Goal: Information Seeking & Learning: Compare options

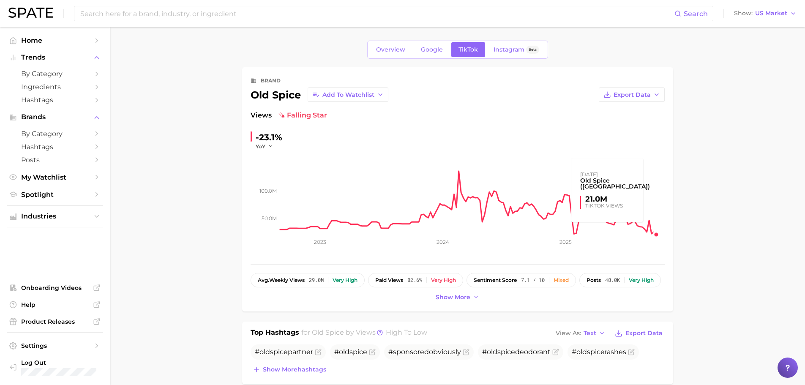
click at [659, 235] on icon "50.0m 100.0m 2023 2024 2025" at bounding box center [458, 203] width 414 height 106
click at [471, 298] on button "Show more" at bounding box center [458, 297] width 48 height 11
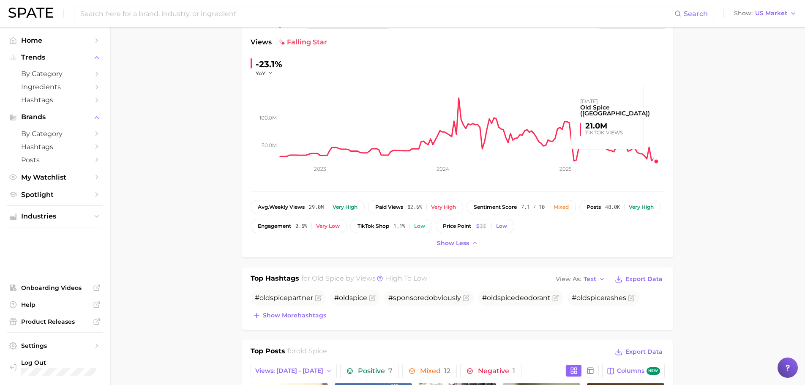
scroll to position [85, 0]
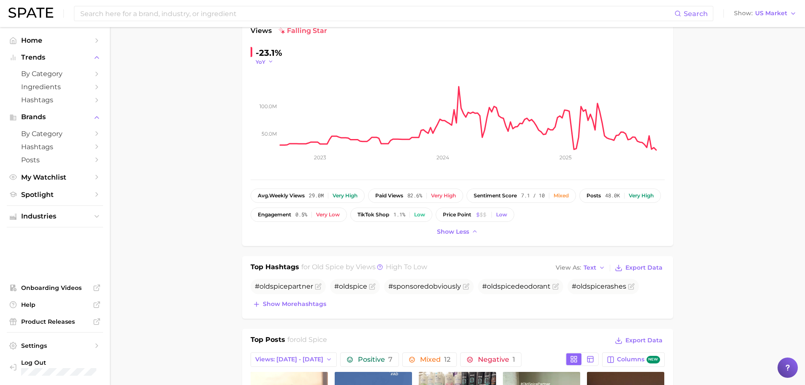
click at [258, 63] on span "YoY" at bounding box center [261, 61] width 10 height 7
click at [282, 117] on button "WoW" at bounding box center [302, 119] width 93 height 15
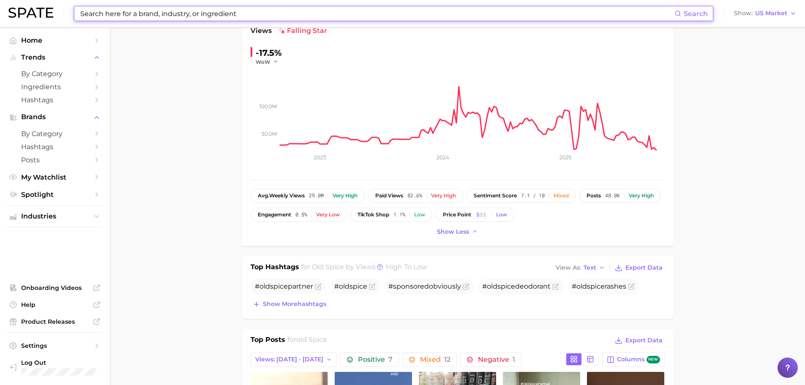
click at [123, 11] on input at bounding box center [376, 13] width 595 height 14
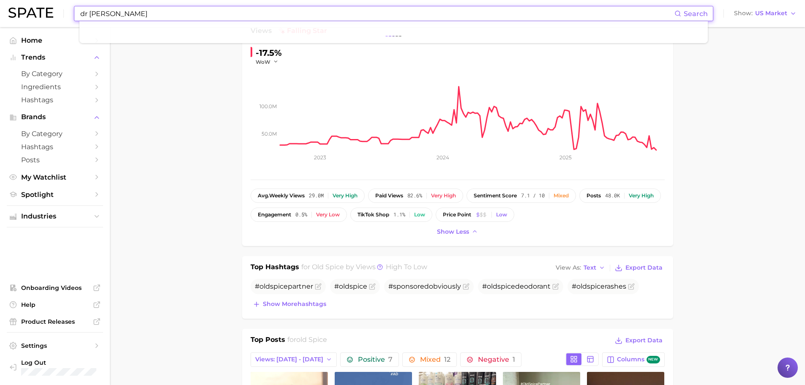
type input "dr [PERSON_NAME]"
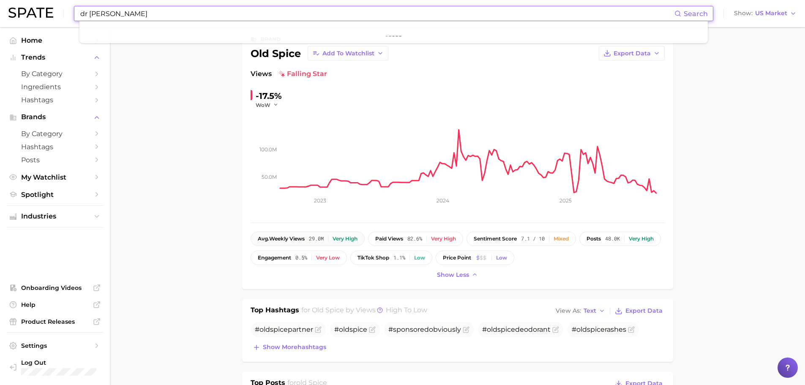
scroll to position [0, 0]
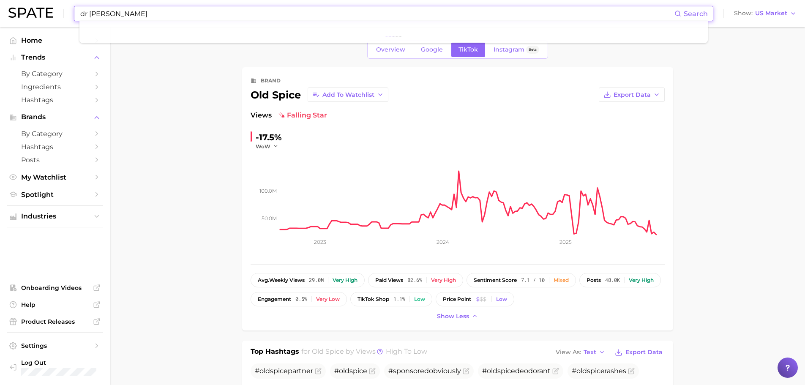
click at [193, 17] on input "dr [PERSON_NAME]" at bounding box center [376, 13] width 595 height 14
click at [192, 16] on input "dr [PERSON_NAME]" at bounding box center [376, 13] width 595 height 14
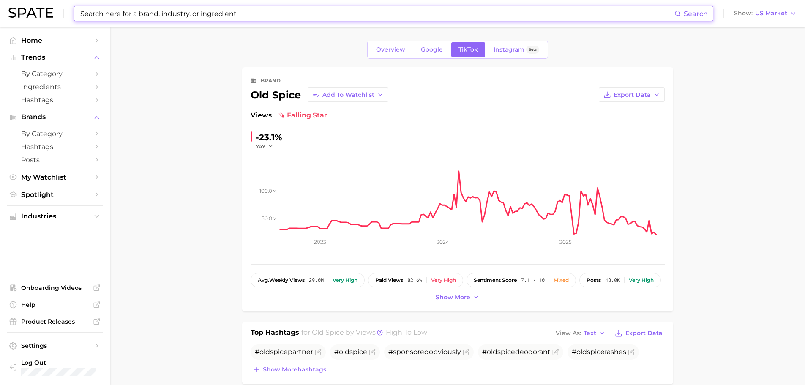
click at [159, 8] on input at bounding box center [376, 13] width 595 height 14
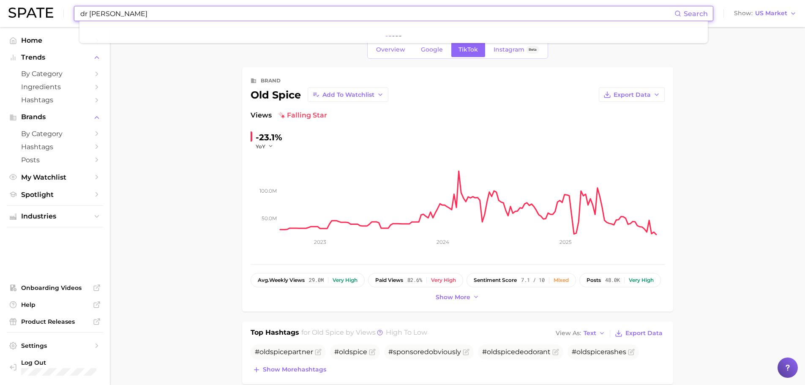
type input "dr [PERSON_NAME]"
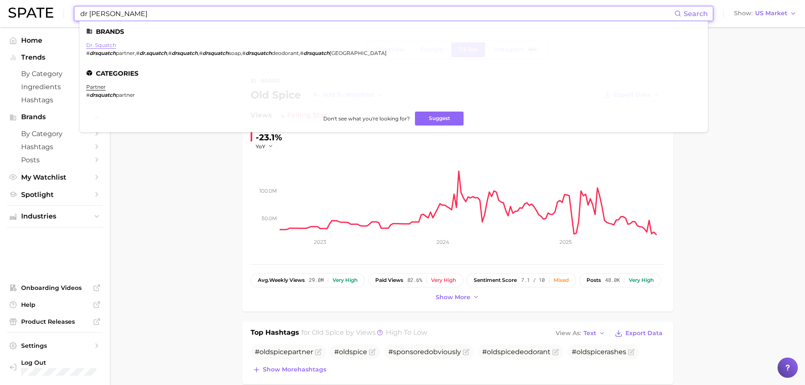
click at [99, 47] on link "dr. squatch" at bounding box center [101, 45] width 30 height 6
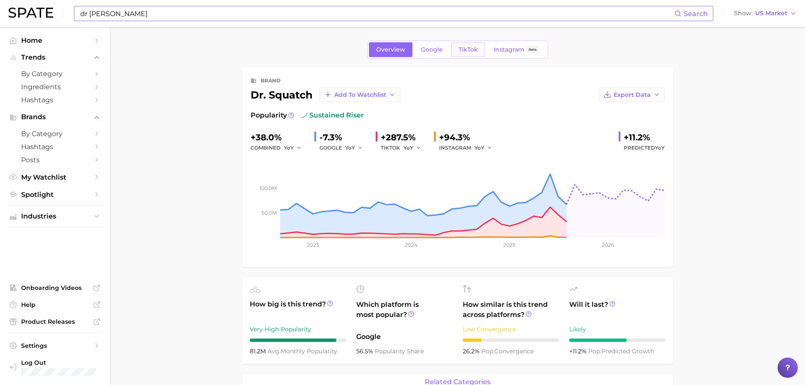
click at [456, 51] on link "TikTok" at bounding box center [469, 49] width 34 height 15
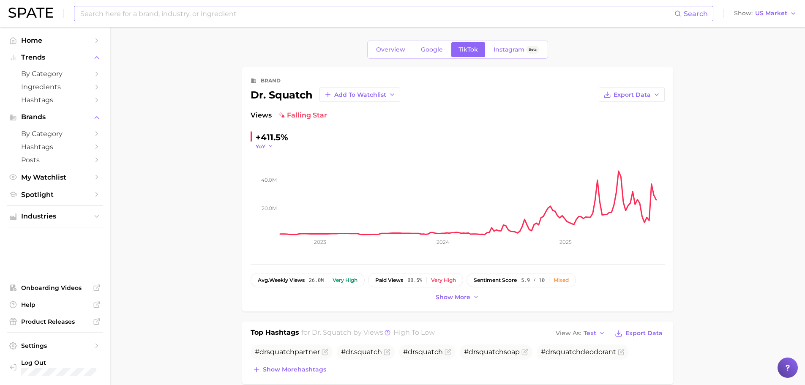
click at [257, 145] on span "YoY" at bounding box center [261, 146] width 10 height 7
click at [279, 200] on button "WoW" at bounding box center [302, 204] width 93 height 15
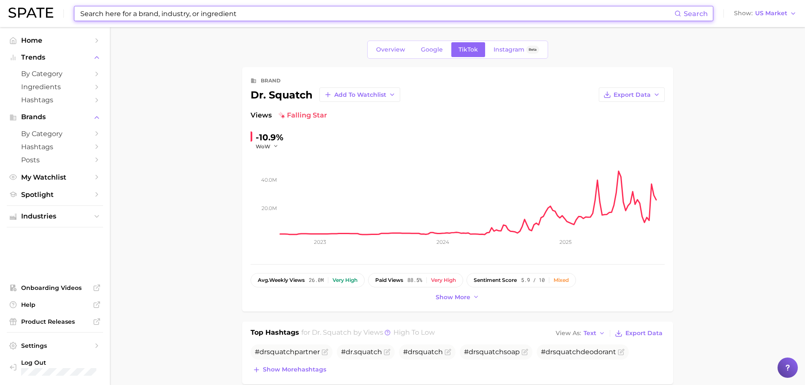
click at [233, 16] on input at bounding box center [376, 13] width 595 height 14
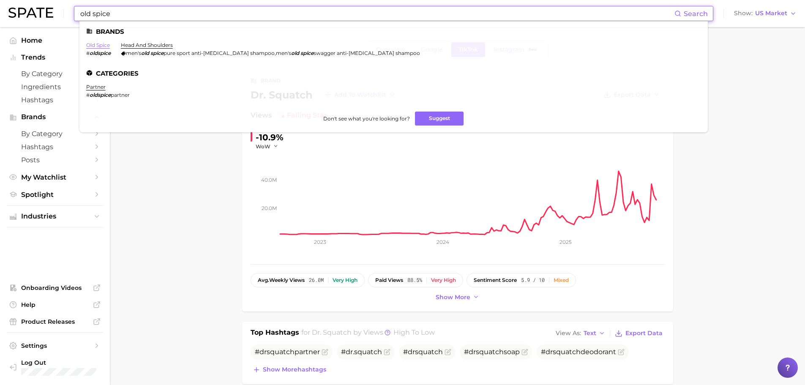
type input "old spice"
click at [104, 44] on link "old spice" at bounding box center [98, 45] width 24 height 6
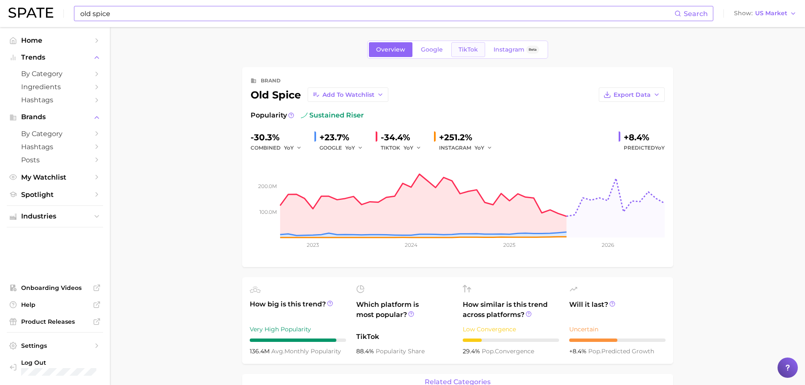
click at [473, 47] on span "TikTok" at bounding box center [468, 49] width 19 height 7
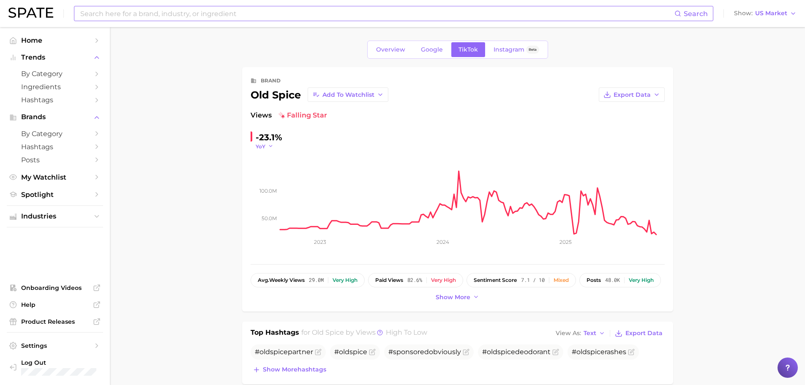
click at [267, 148] on button "YoY" at bounding box center [265, 146] width 18 height 7
click at [265, 197] on button "WoW" at bounding box center [302, 204] width 93 height 15
click at [230, 8] on input at bounding box center [376, 13] width 595 height 14
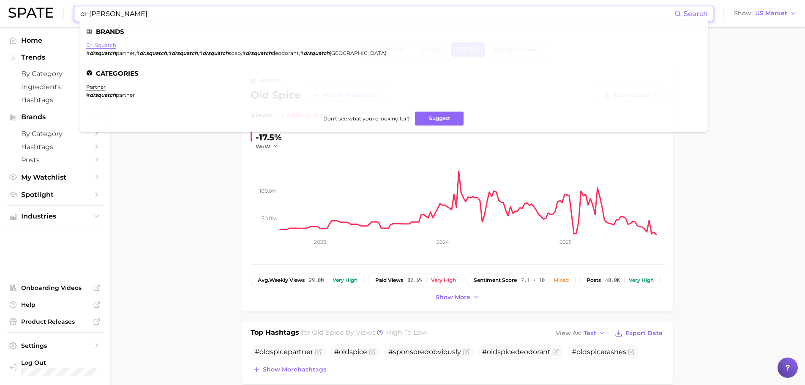
type input "dr [PERSON_NAME]"
click at [107, 47] on link "dr. squatch" at bounding box center [101, 45] width 30 height 6
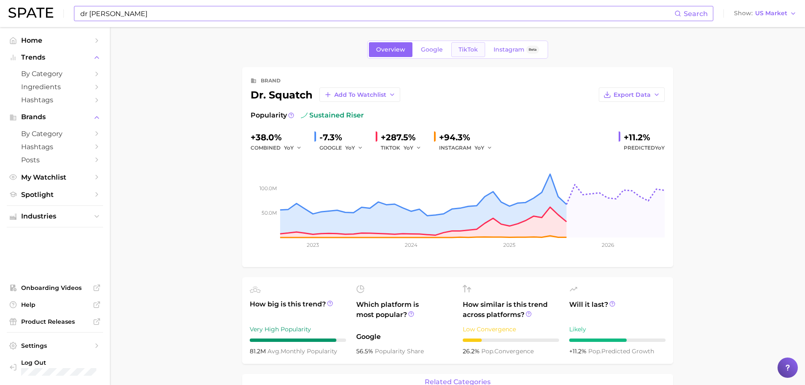
click at [477, 47] on span "TikTok" at bounding box center [468, 49] width 19 height 7
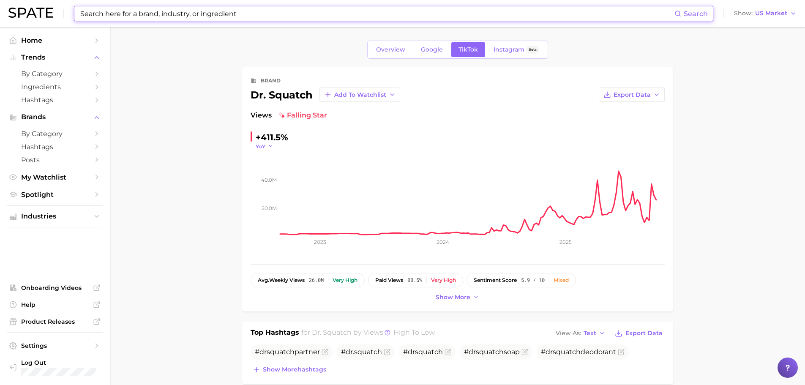
click at [268, 147] on icon "button" at bounding box center [271, 146] width 6 height 6
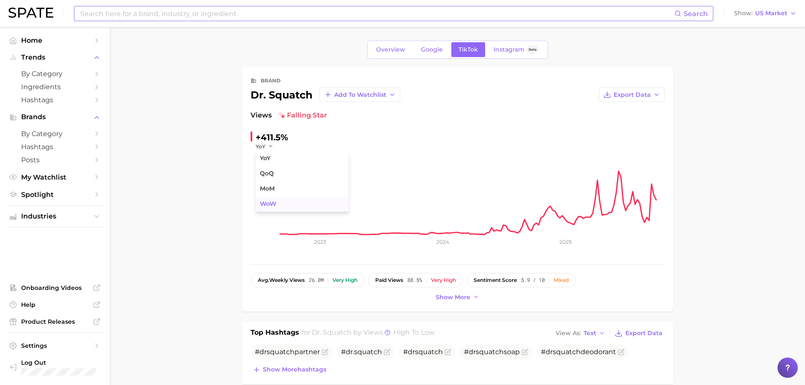
click at [265, 204] on span "WoW" at bounding box center [268, 203] width 16 height 7
click at [293, 9] on input at bounding box center [376, 13] width 595 height 14
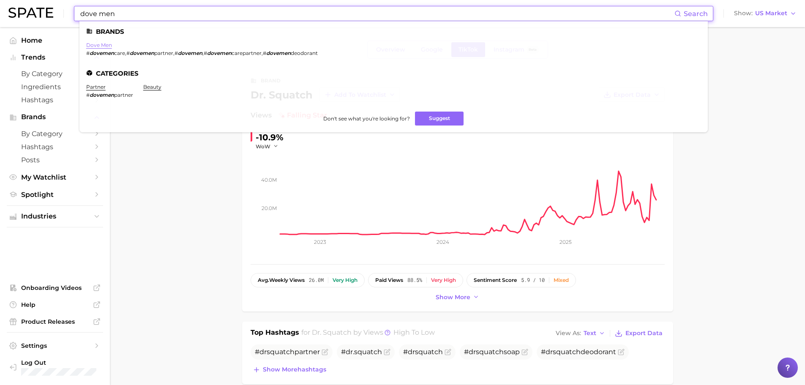
type input "dove men"
click at [104, 45] on link "dove men" at bounding box center [99, 45] width 26 height 6
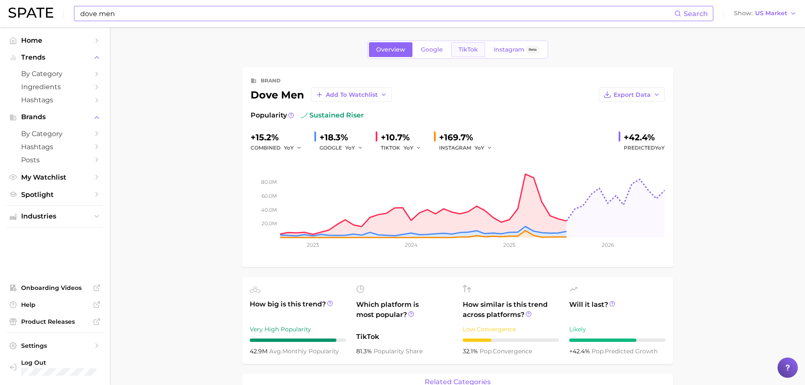
click at [476, 55] on link "TikTok" at bounding box center [469, 49] width 34 height 15
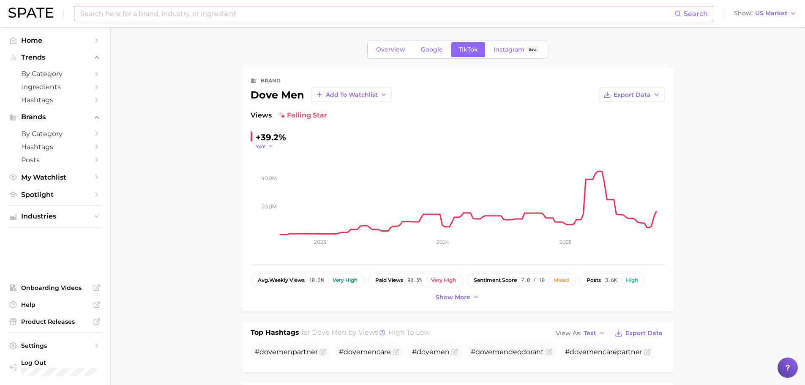
click at [270, 148] on icon "button" at bounding box center [271, 146] width 6 height 6
click at [268, 202] on span "WoW" at bounding box center [268, 203] width 16 height 7
click at [303, 14] on input at bounding box center [376, 13] width 595 height 14
click at [134, 16] on input "dr [PERSON_NAME]" at bounding box center [376, 13] width 595 height 14
drag, startPoint x: 207, startPoint y: 94, endPoint x: 196, endPoint y: 84, distance: 14.9
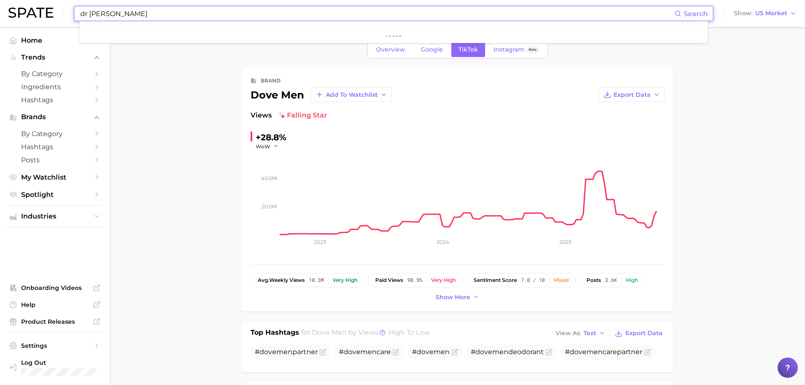
click at [159, 15] on input "dr [PERSON_NAME]" at bounding box center [376, 13] width 595 height 14
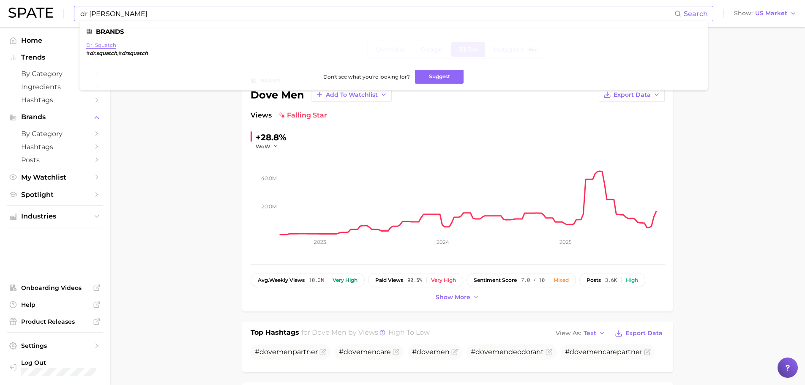
click at [109, 44] on link "dr. squatch" at bounding box center [101, 45] width 30 height 6
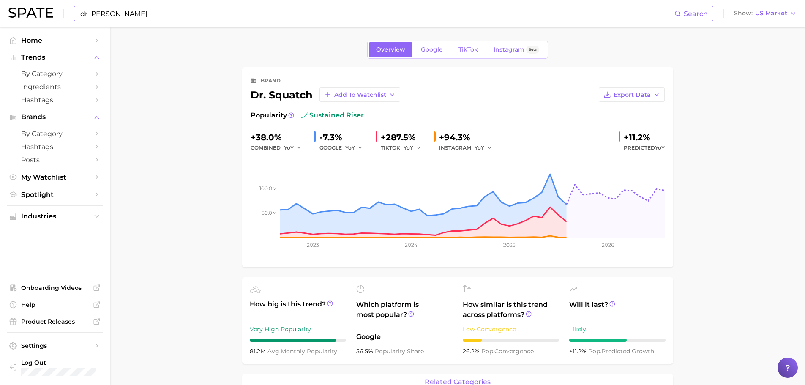
click at [159, 11] on input "dr [PERSON_NAME]" at bounding box center [376, 13] width 595 height 14
drag, startPoint x: 154, startPoint y: 13, endPoint x: 51, endPoint y: 11, distance: 103.2
click at [51, 11] on div "dr squatch De Search Show US Market" at bounding box center [402, 13] width 788 height 27
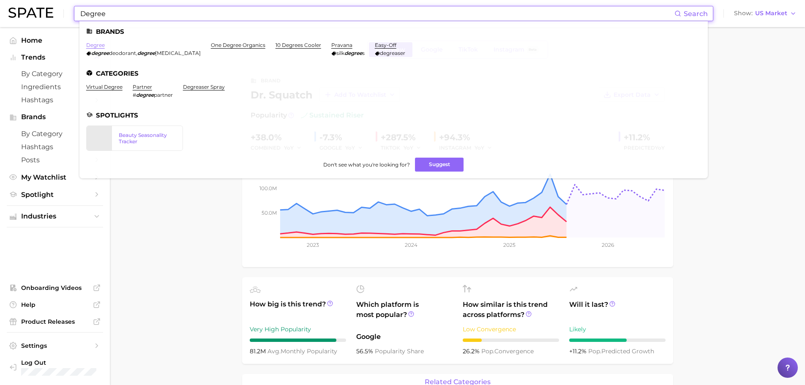
type input "Degree"
click at [96, 43] on link "degree" at bounding box center [95, 45] width 19 height 6
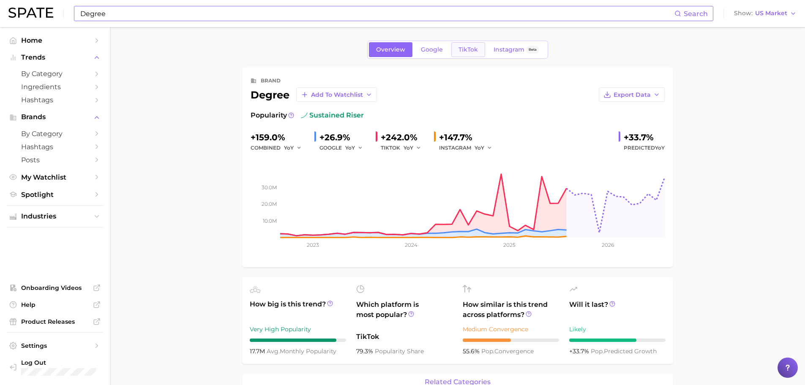
click at [477, 47] on span "TikTok" at bounding box center [468, 49] width 19 height 7
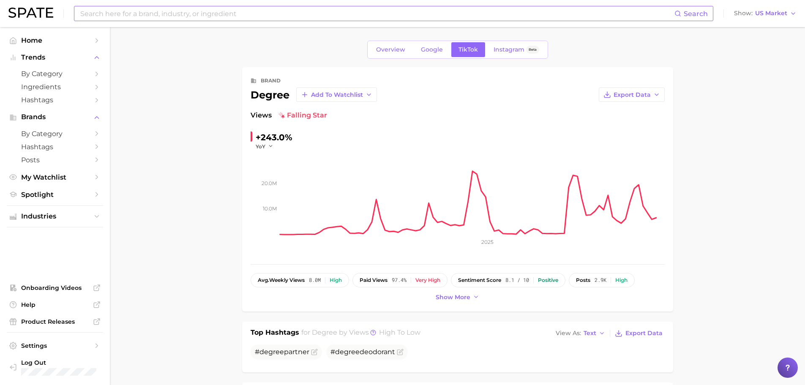
click at [269, 151] on icon "10.0m 20.0m 2025" at bounding box center [458, 203] width 414 height 106
click at [265, 148] on span "YoY" at bounding box center [261, 146] width 10 height 7
click at [272, 206] on span "WoW" at bounding box center [268, 203] width 16 height 7
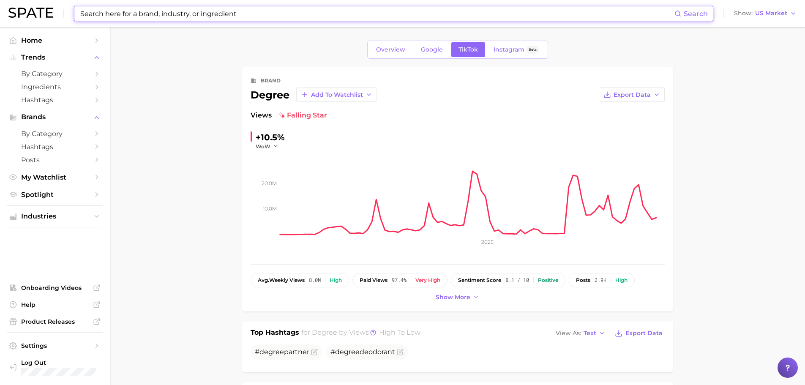
click at [159, 9] on input at bounding box center [376, 13] width 595 height 14
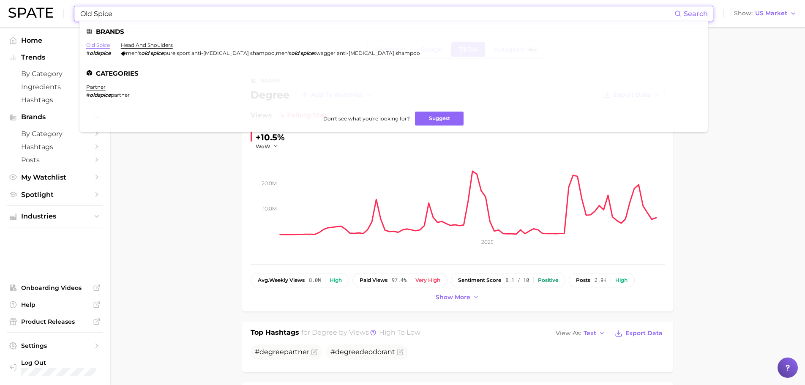
type input "Old Spice"
click at [96, 47] on link "old spice" at bounding box center [98, 45] width 24 height 6
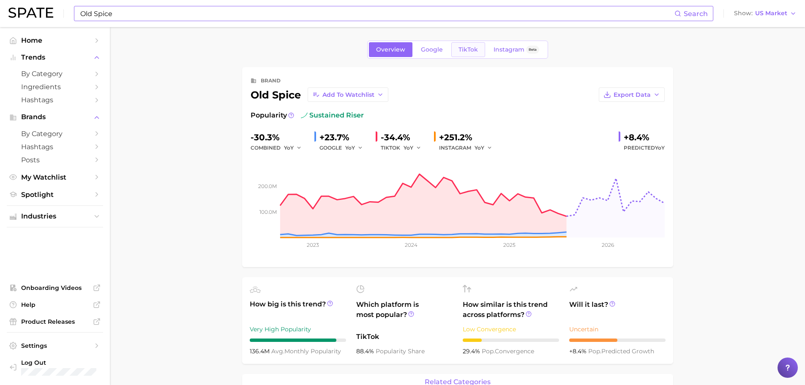
click at [480, 45] on link "TikTok" at bounding box center [469, 49] width 34 height 15
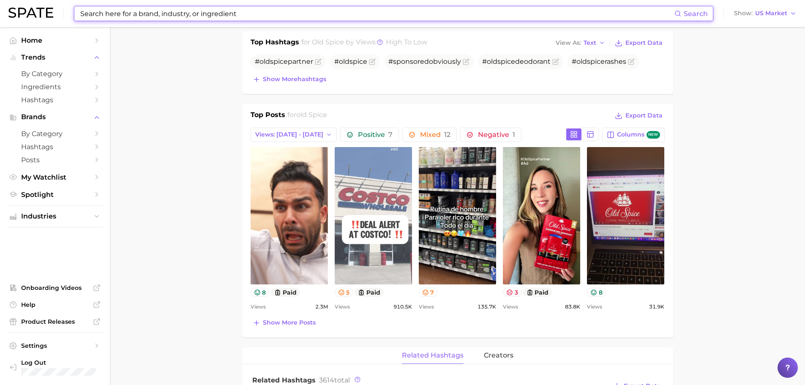
scroll to position [380, 0]
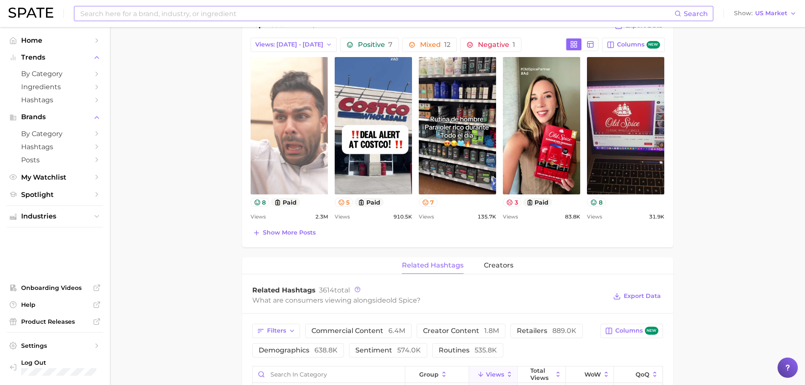
click at [304, 105] on link "view post on TikTok" at bounding box center [289, 125] width 77 height 137
